Goal: Find specific page/section: Find specific page/section

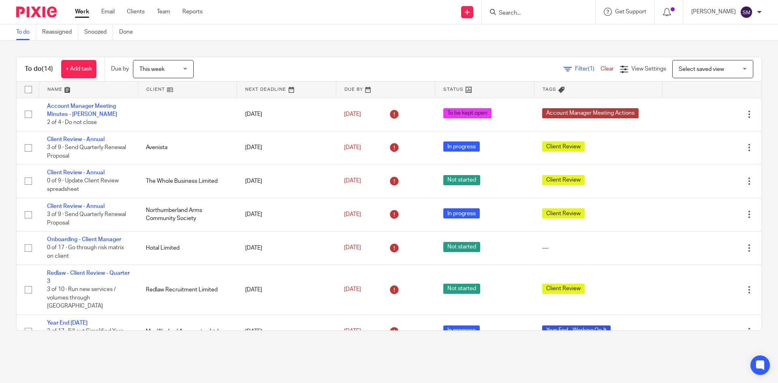
click at [539, 11] on input "Search" at bounding box center [534, 13] width 73 height 7
type input "hotal"
click at [537, 47] on link at bounding box center [570, 38] width 149 height 25
